Goal: Check status: Check status

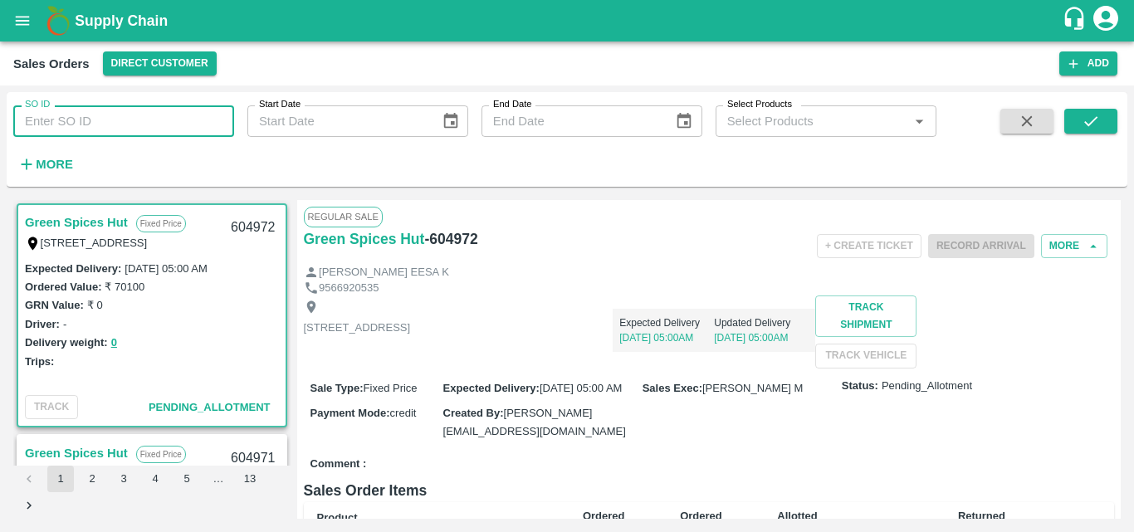
drag, startPoint x: 0, startPoint y: 0, endPoint x: 80, endPoint y: 127, distance: 150.0
click at [80, 127] on input "SO ID" at bounding box center [123, 121] width 221 height 32
type input "603877"
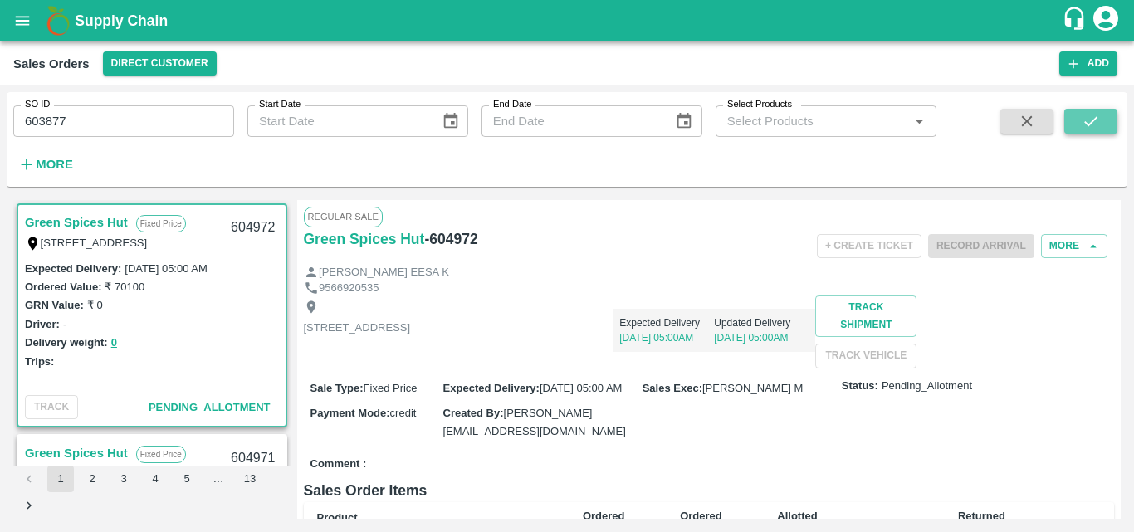
click at [1092, 111] on button "submit" at bounding box center [1091, 121] width 53 height 25
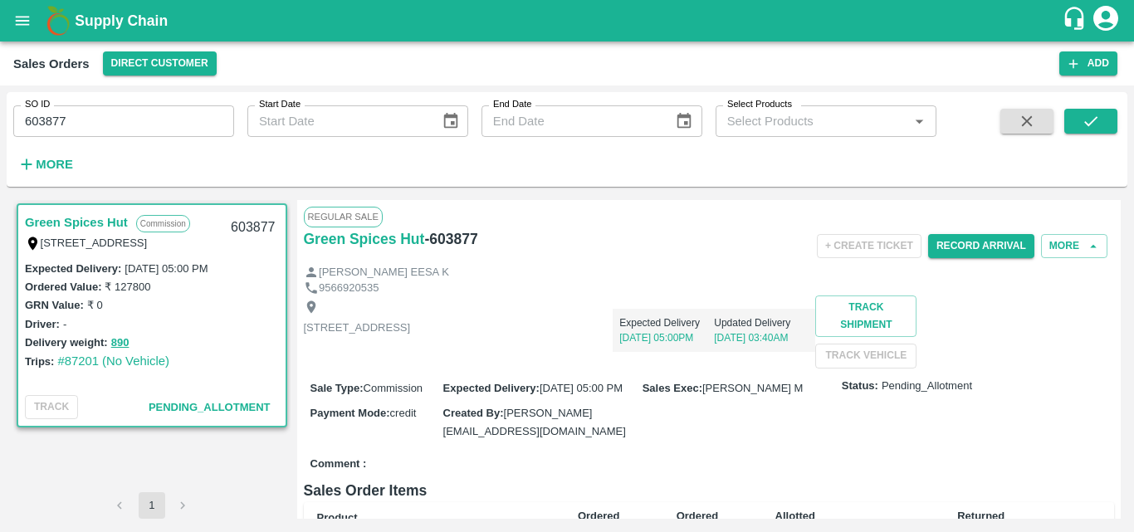
click at [634, 366] on div "[STREET_ADDRESS] Expected Delivery [DATE] 05:00PM Updated Delivery [DATE] 03:40…" at bounding box center [709, 332] width 811 height 72
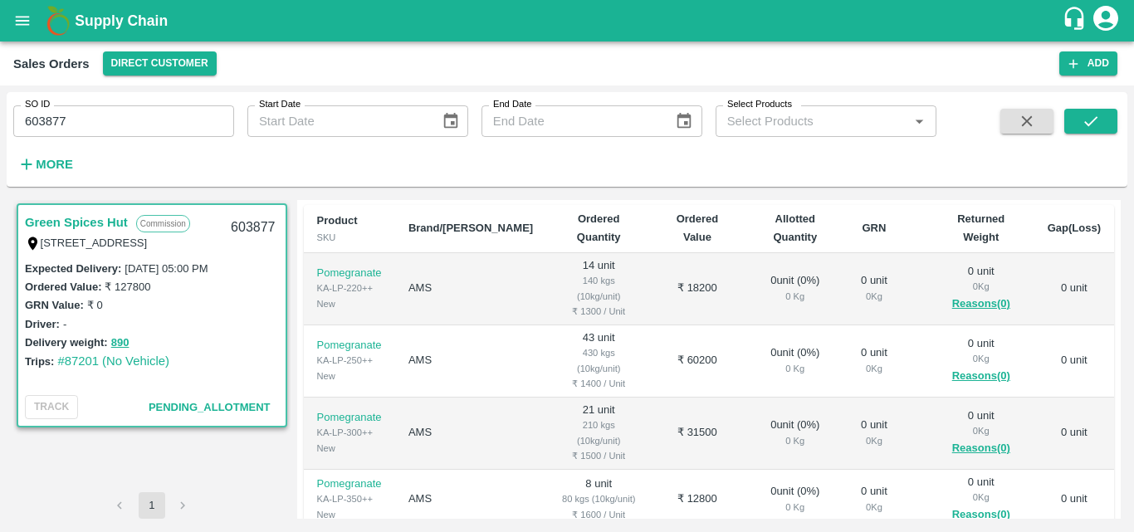
scroll to position [299, 0]
click at [651, 468] on td "₹ 31500" at bounding box center [697, 432] width 92 height 72
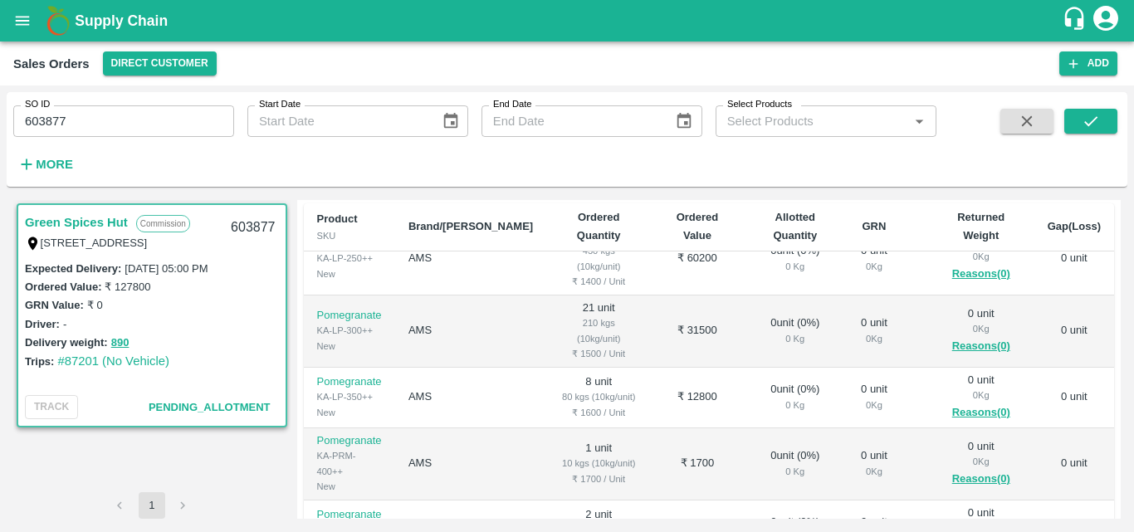
scroll to position [105, 0]
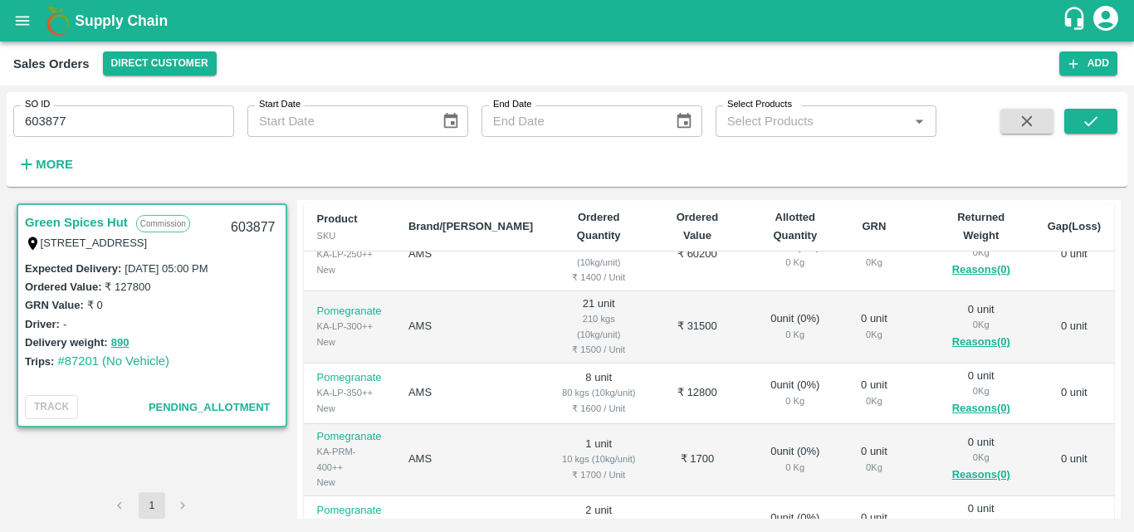
click at [651, 470] on td "₹ 1700" at bounding box center [697, 460] width 92 height 72
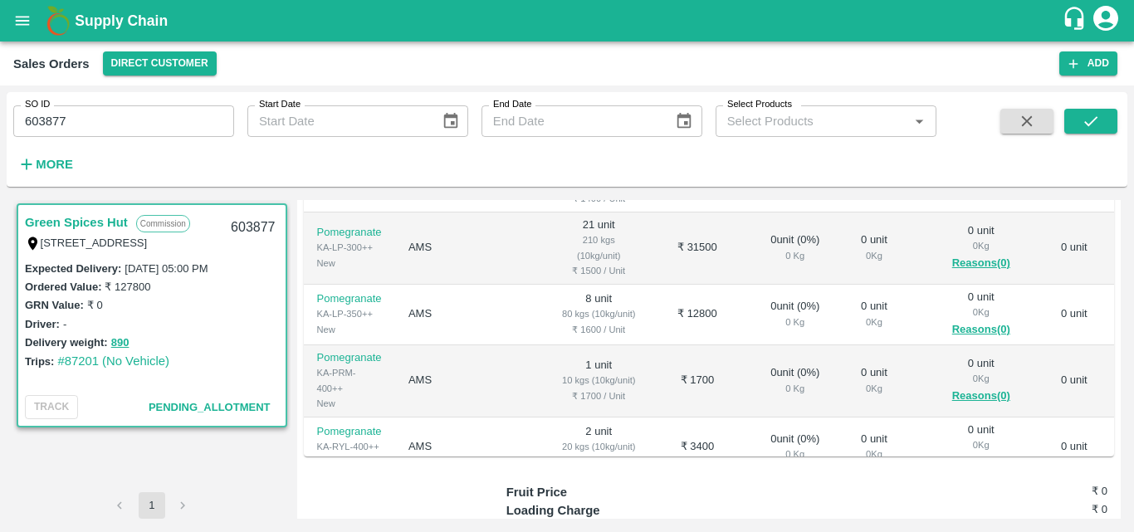
scroll to position [432, 0]
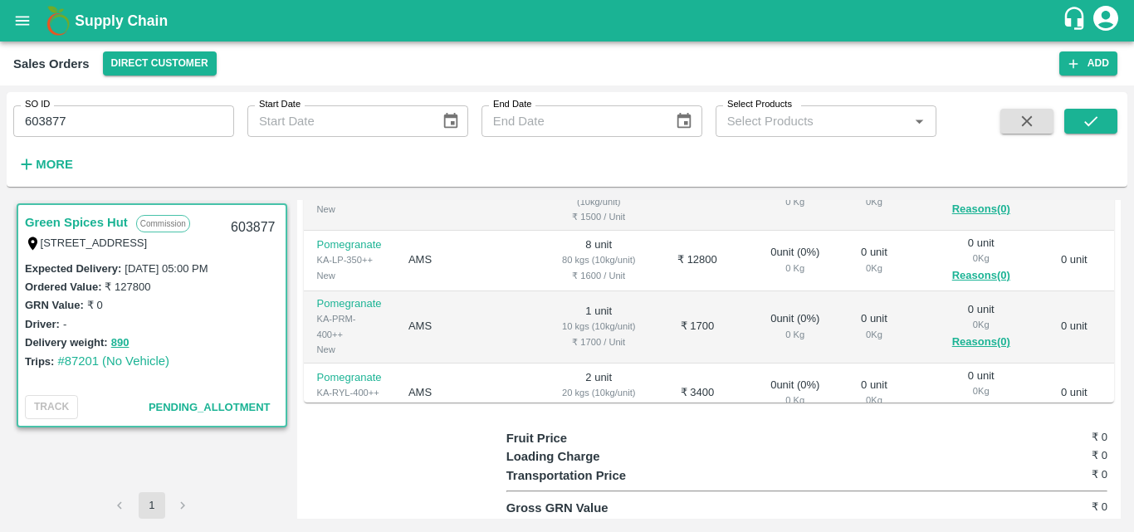
drag, startPoint x: 612, startPoint y: 480, endPoint x: 629, endPoint y: 485, distance: 17.3
click at [629, 485] on div "Regular Sale Green Spices Hut - 603877 + Create Ticket Record Arrival More [PER…" at bounding box center [709, 359] width 825 height 319
